Goal: Task Accomplishment & Management: Manage account settings

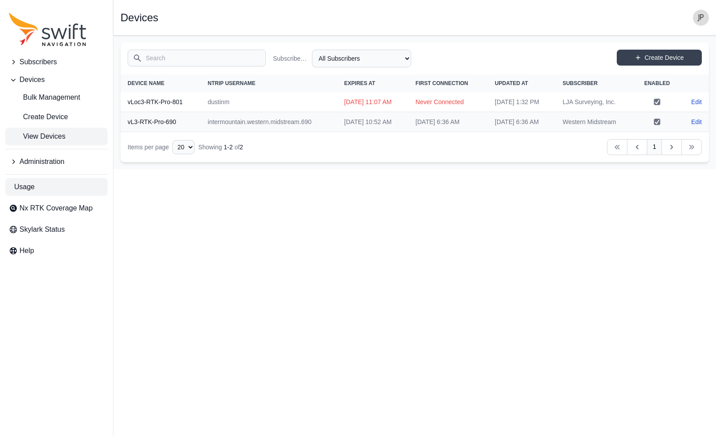
click at [23, 189] on span "Usage" at bounding box center [24, 187] width 20 height 11
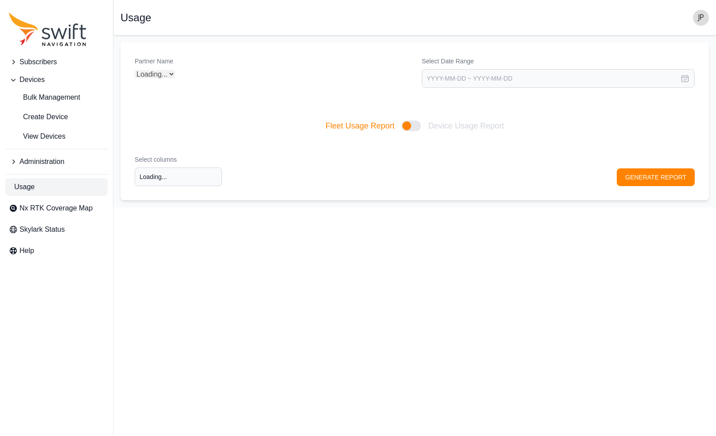
type input "Select columns"
select select "Partner Name"
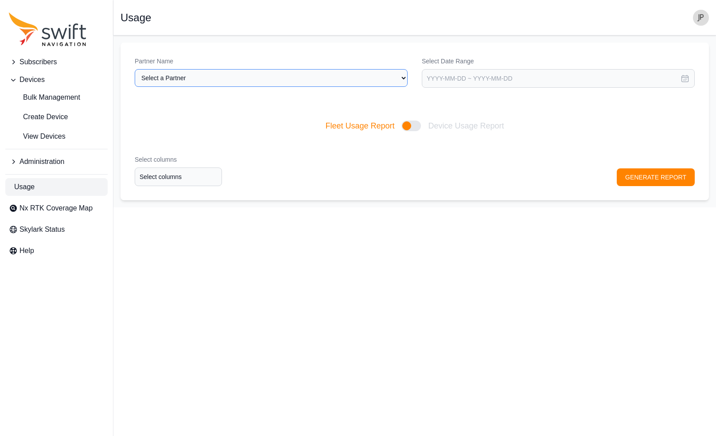
click at [346, 82] on select "Select a Partner Intermountain Sales" at bounding box center [271, 78] width 273 height 18
click at [346, 168] on div "Select columns Select columns GENERATE REPORT" at bounding box center [415, 170] width 589 height 59
click at [41, 164] on span "Administration" at bounding box center [41, 161] width 45 height 11
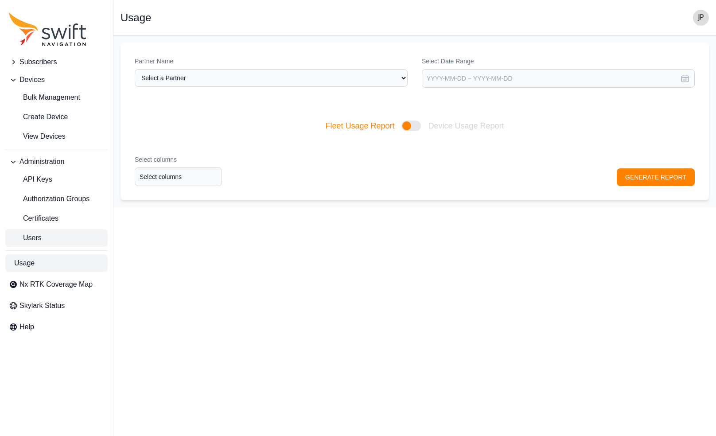
click at [43, 239] on link "Users" at bounding box center [56, 238] width 102 height 18
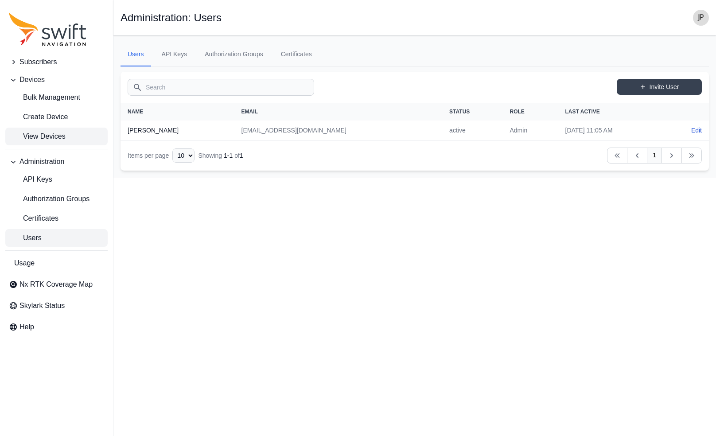
click at [41, 135] on span "View Devices" at bounding box center [37, 136] width 57 height 11
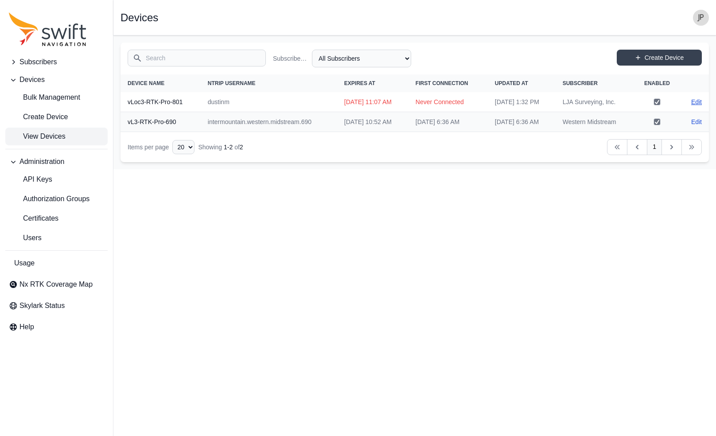
click at [346, 102] on link "Edit" at bounding box center [696, 101] width 11 height 9
select select "b6161d62-dd68-469d-ae1f-54d047afb2de"
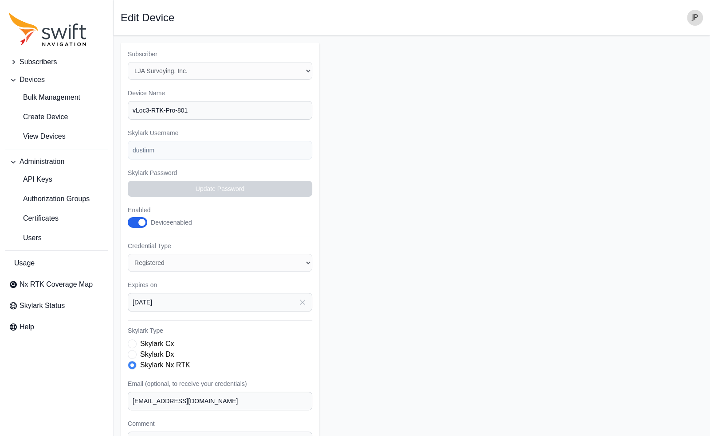
click at [304, 302] on icon "button" at bounding box center [302, 302] width 9 height 9
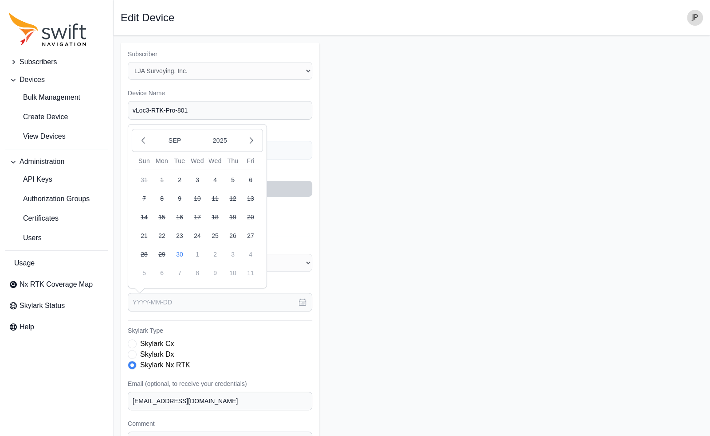
click at [304, 302] on icon "button" at bounding box center [302, 302] width 9 height 9
click at [218, 133] on button "2025" at bounding box center [220, 140] width 43 height 17
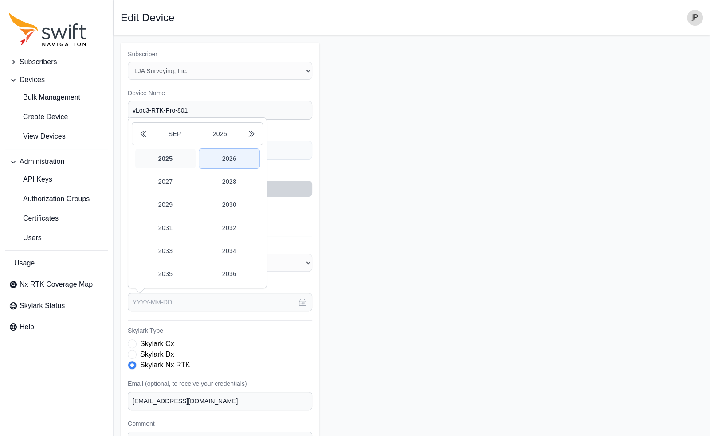
click at [229, 159] on button "2026" at bounding box center [229, 158] width 60 height 19
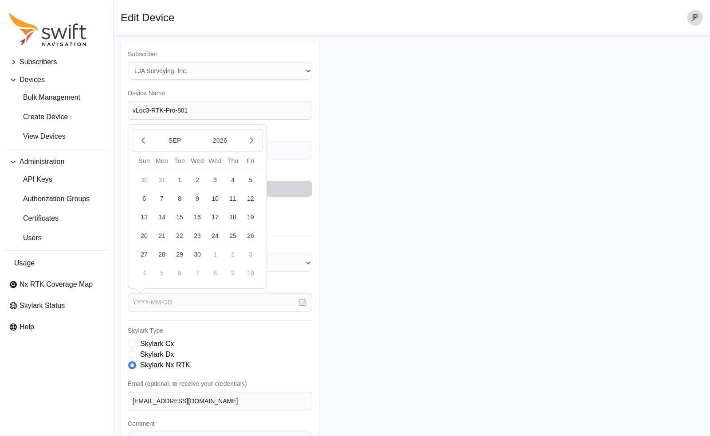
click at [198, 249] on button "30" at bounding box center [197, 255] width 18 height 18
type input "[DATE]"
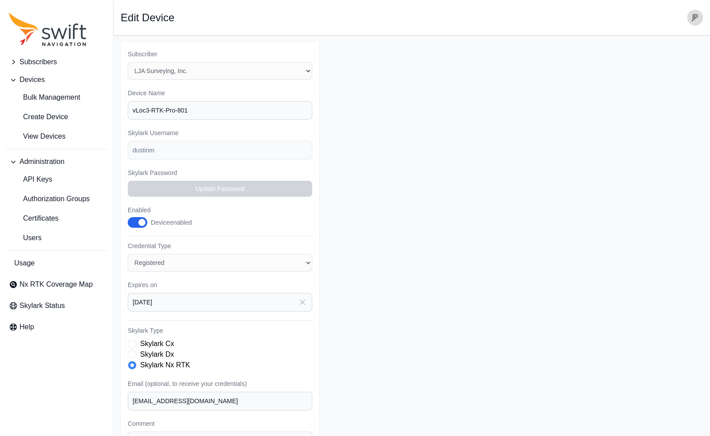
scroll to position [85, 0]
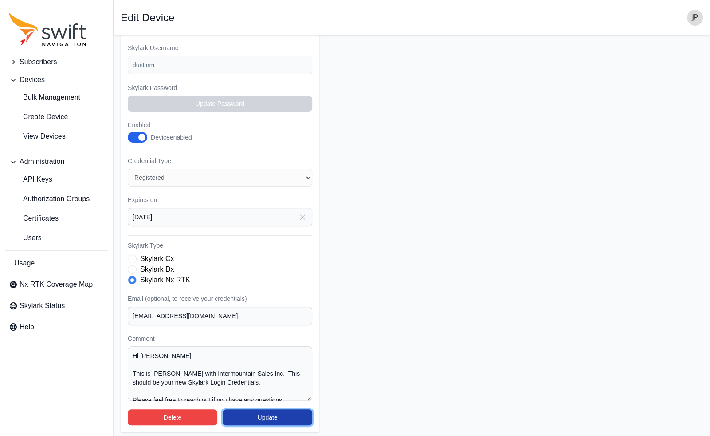
click at [257, 412] on button "Update" at bounding box center [267, 417] width 90 height 16
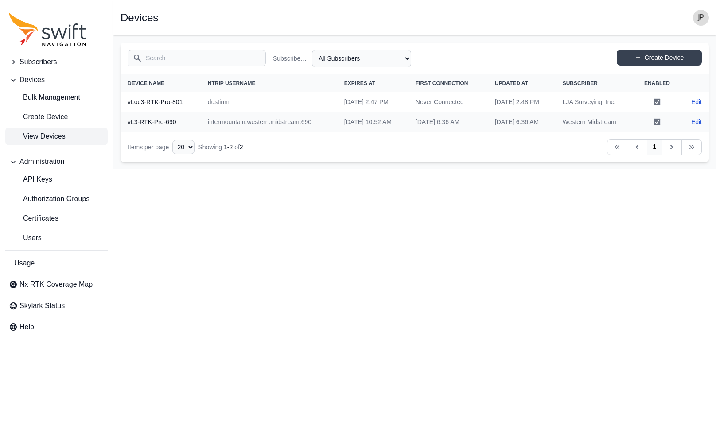
click at [346, 169] on html "Subscribers Devices Bulk Management Create Device View Devices Administration A…" at bounding box center [358, 84] width 716 height 169
